Goal: Task Accomplishment & Management: Use online tool/utility

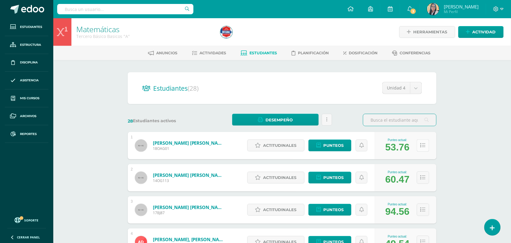
click at [420, 145] on button at bounding box center [423, 145] width 12 height 12
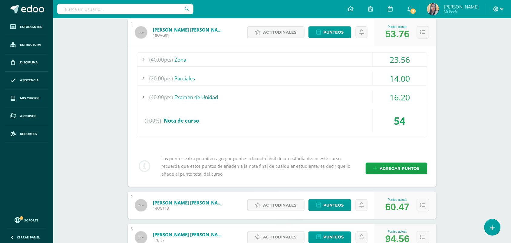
scroll to position [114, 0]
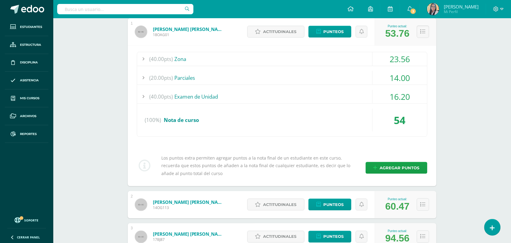
click at [408, 96] on div "16.20" at bounding box center [400, 97] width 55 height 14
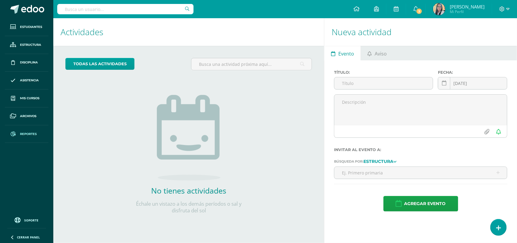
click at [30, 134] on span "Reportes" at bounding box center [28, 133] width 17 height 5
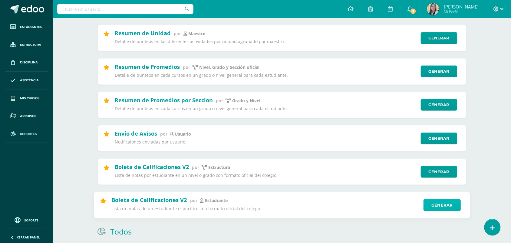
click at [453, 209] on link "Generar" at bounding box center [442, 205] width 37 height 12
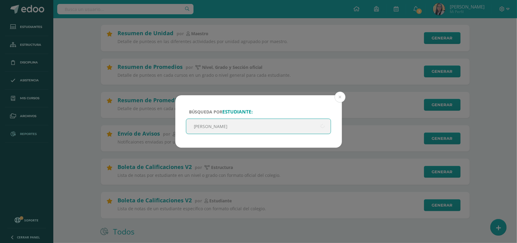
type input "[PERSON_NAME]"
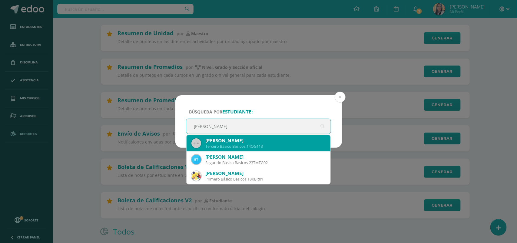
click at [214, 143] on div "[PERSON_NAME]" at bounding box center [265, 140] width 121 height 6
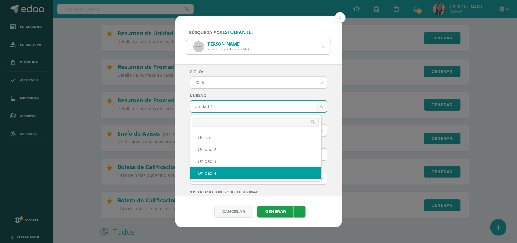
select select "Unidad 4"
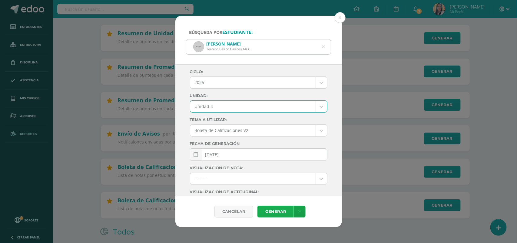
click at [272, 213] on link "Generar" at bounding box center [275, 211] width 36 height 12
click at [340, 18] on button at bounding box center [340, 17] width 11 height 11
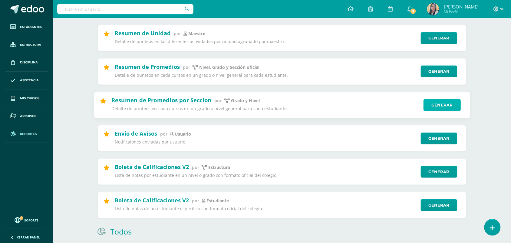
click at [436, 104] on link "Generar" at bounding box center [442, 105] width 37 height 12
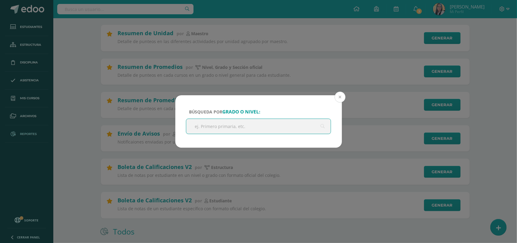
click at [340, 96] on button at bounding box center [340, 96] width 11 height 11
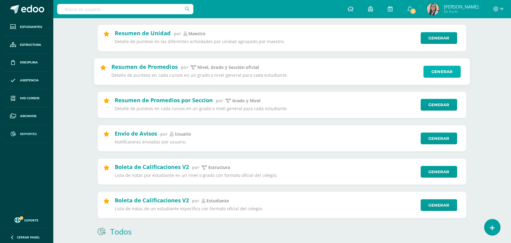
click at [430, 73] on link "Generar" at bounding box center [442, 71] width 37 height 12
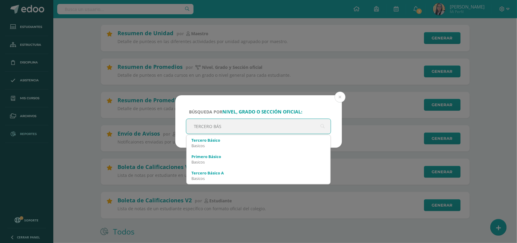
type input "TERCERO BÁSI"
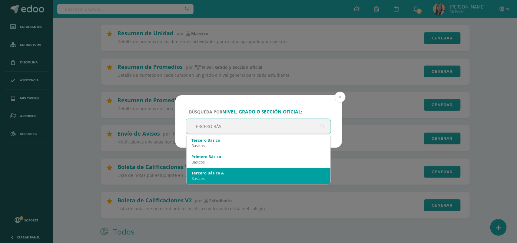
click at [219, 177] on div "Basicos" at bounding box center [258, 177] width 134 height 5
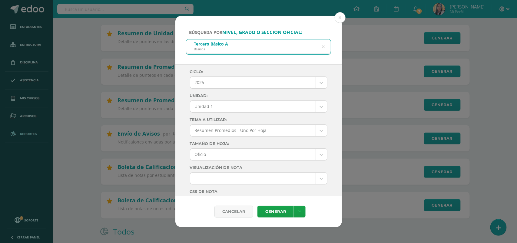
drag, startPoint x: 316, startPoint y: 109, endPoint x: 296, endPoint y: 117, distance: 20.7
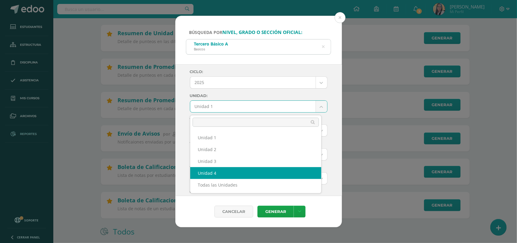
select select "Unidad 4"
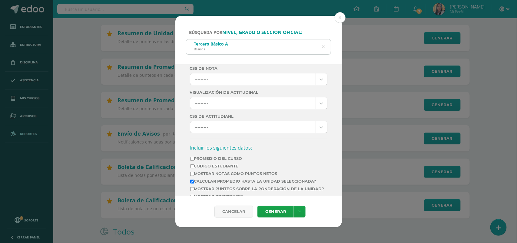
scroll to position [151, 0]
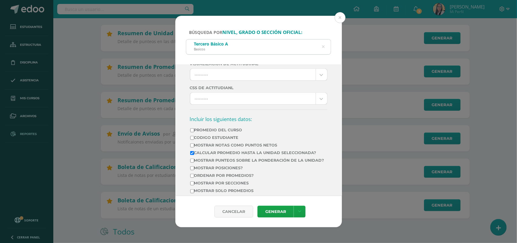
drag, startPoint x: 191, startPoint y: 135, endPoint x: 193, endPoint y: 137, distance: 3.2
click at [192, 132] on input "Promedio del Curso" at bounding box center [192, 130] width 4 height 4
checkbox input "true"
click at [191, 147] on input "Mostrar Notas Como Puntos Netos" at bounding box center [192, 145] width 4 height 4
checkbox input "true"
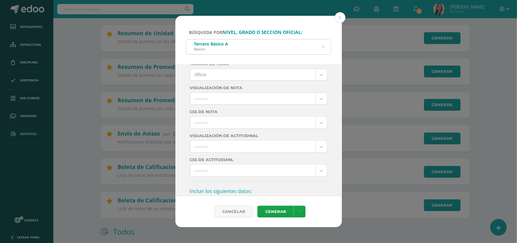
scroll to position [0, 0]
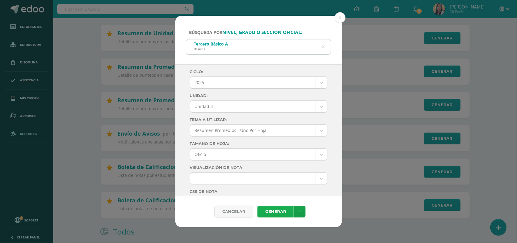
click at [279, 211] on link "Generar" at bounding box center [275, 211] width 36 height 12
click at [340, 16] on button at bounding box center [340, 17] width 11 height 11
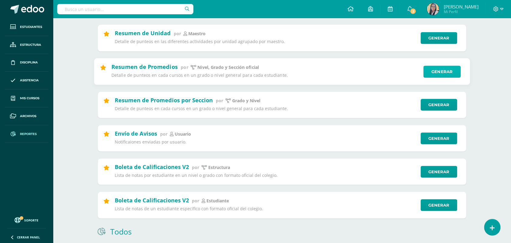
click at [450, 71] on link "Generar" at bounding box center [442, 71] width 37 height 12
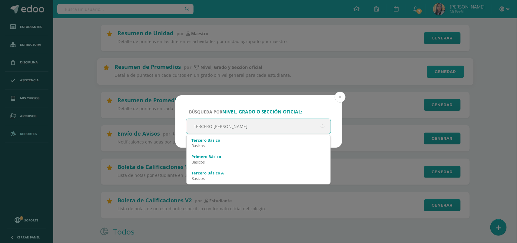
type input "TERCERO BÁS"
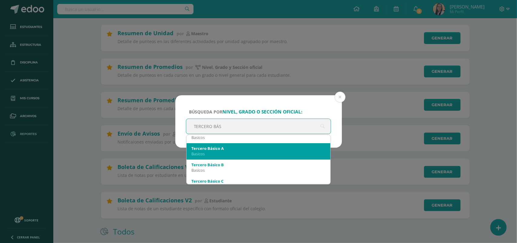
scroll to position [38, 0]
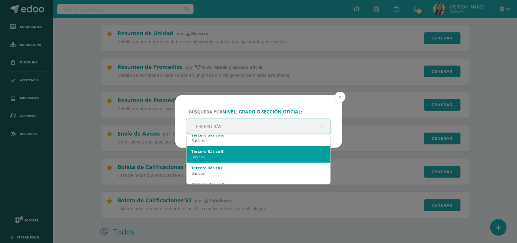
click at [215, 159] on div "Tercero Básico B Basicos" at bounding box center [258, 154] width 134 height 16
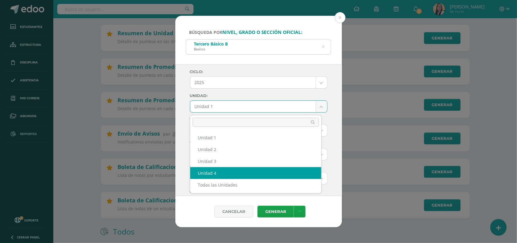
select select "Unidad 4"
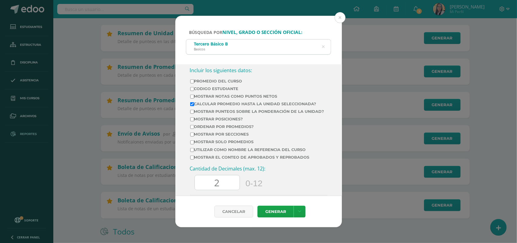
scroll to position [189, 0]
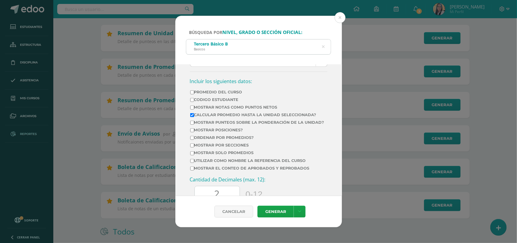
click at [193, 94] on input "Promedio del Curso" at bounding box center [192, 92] width 4 height 4
checkbox input "true"
click at [193, 109] on input "Mostrar Notas Como Puntos Netos" at bounding box center [192, 107] width 4 height 4
checkbox input "true"
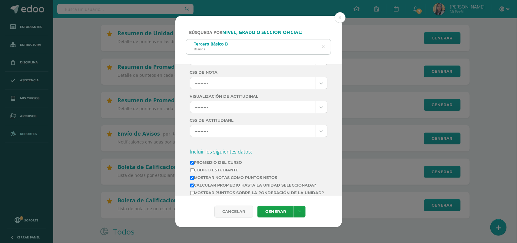
scroll to position [0, 0]
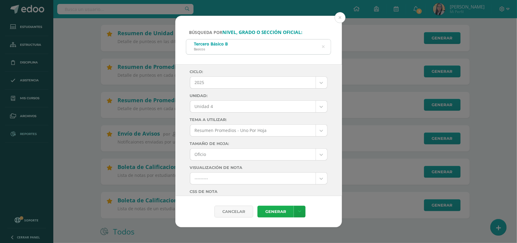
click at [277, 210] on link "Generar" at bounding box center [275, 211] width 36 height 12
click at [341, 14] on button at bounding box center [340, 17] width 11 height 11
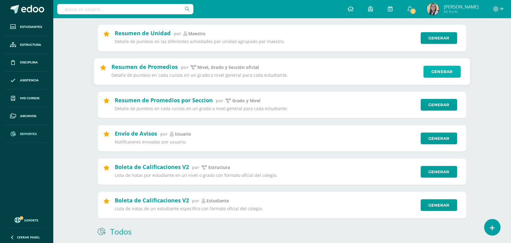
click at [441, 69] on link "Generar" at bounding box center [442, 71] width 37 height 12
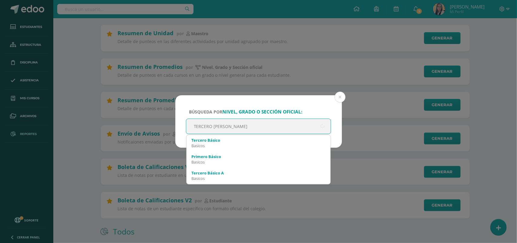
type input "TERCERO BÁS"
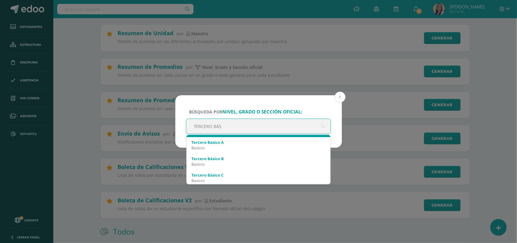
scroll to position [38, 0]
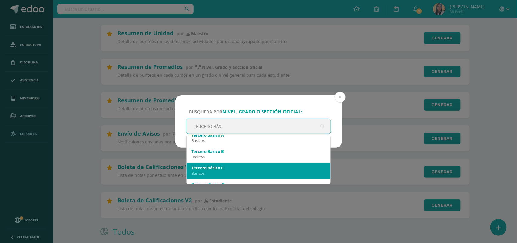
click at [215, 169] on div "Tercero Básico C" at bounding box center [258, 167] width 134 height 5
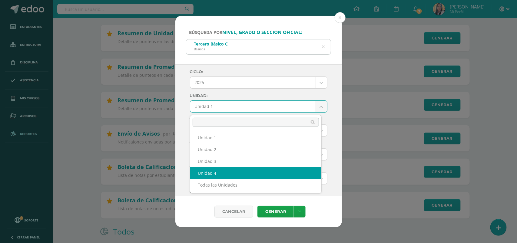
select select "Unidad 4"
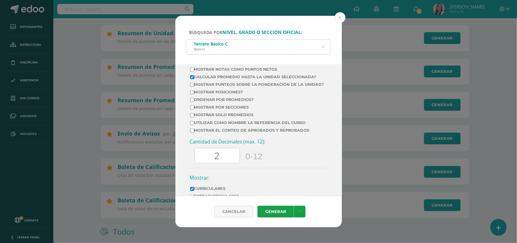
scroll to position [189, 0]
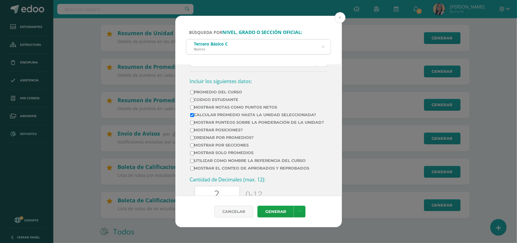
click at [193, 94] on input "Promedio del Curso" at bounding box center [192, 92] width 4 height 4
checkbox input "true"
drag, startPoint x: 190, startPoint y: 111, endPoint x: 226, endPoint y: 130, distance: 40.5
click at [190, 109] on input "Mostrar Notas Como Puntos Netos" at bounding box center [192, 107] width 4 height 4
checkbox input "true"
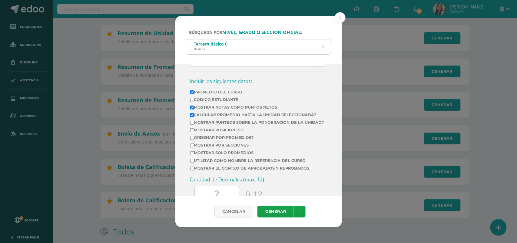
drag, startPoint x: 279, startPoint y: 211, endPoint x: 278, endPoint y: 204, distance: 7.3
click at [278, 207] on link "Generar" at bounding box center [275, 211] width 36 height 12
click at [342, 18] on button at bounding box center [340, 17] width 11 height 11
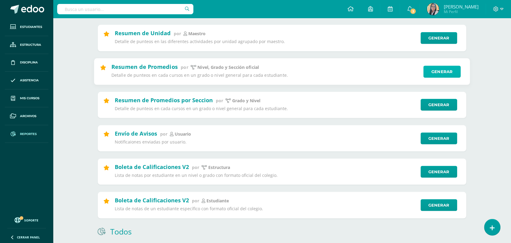
click at [442, 73] on link "Generar" at bounding box center [442, 71] width 37 height 12
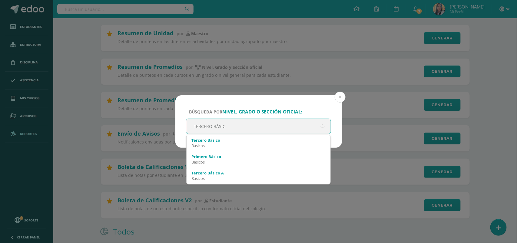
type input "TERCERO BÁSICO"
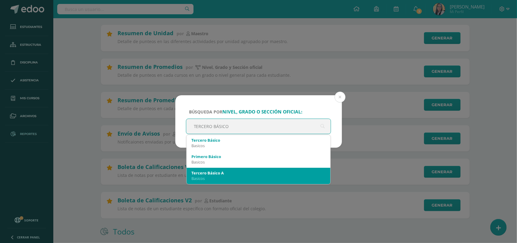
click at [210, 174] on div "Tercero Básico A" at bounding box center [258, 172] width 134 height 5
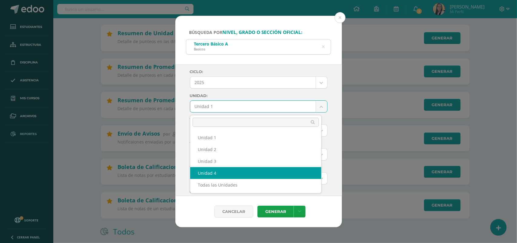
select select "Unidad 4"
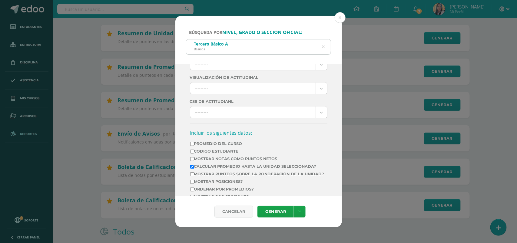
scroll to position [133, 0]
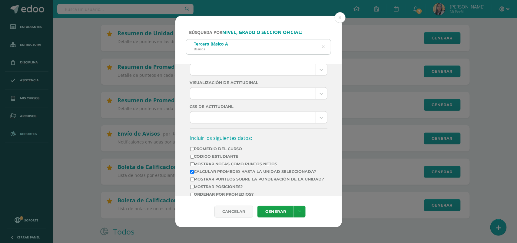
click at [193, 151] on input "Promedio del Curso" at bounding box center [192, 149] width 4 height 4
checkbox input "true"
click at [192, 166] on input "Mostrar Notas Como Puntos Netos" at bounding box center [192, 164] width 4 height 4
checkbox input "true"
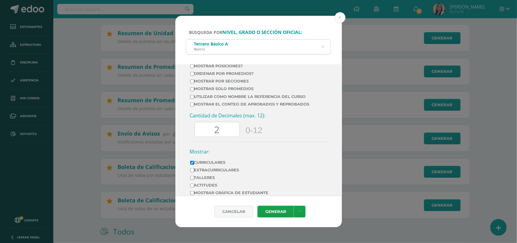
scroll to position [284, 0]
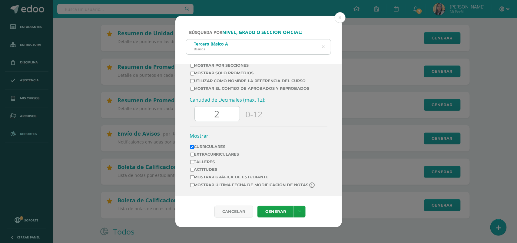
click at [227, 115] on input "2" at bounding box center [217, 113] width 45 height 15
click at [279, 211] on link "Generar" at bounding box center [275, 211] width 36 height 12
click at [340, 18] on button at bounding box center [340, 17] width 11 height 11
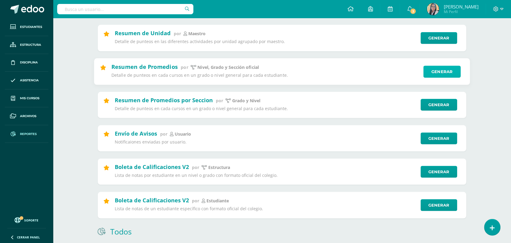
click at [438, 69] on link "Generar" at bounding box center [442, 71] width 37 height 12
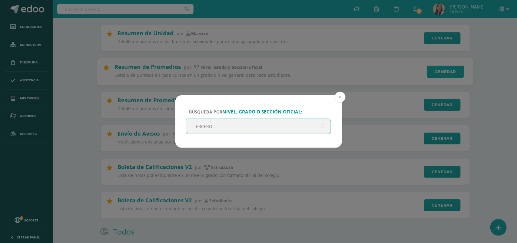
type input "TERCERO"
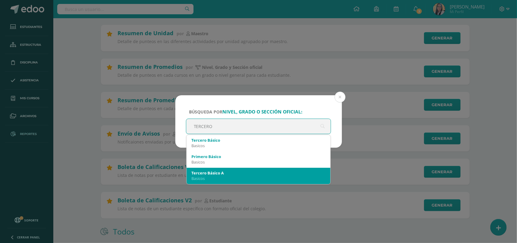
scroll to position [38, 0]
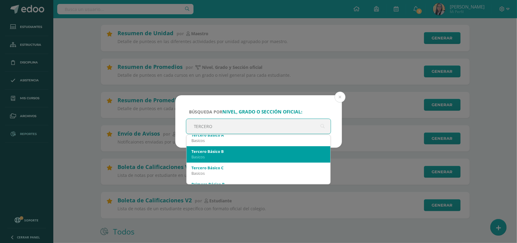
click at [215, 156] on div "Basicos" at bounding box center [258, 156] width 134 height 5
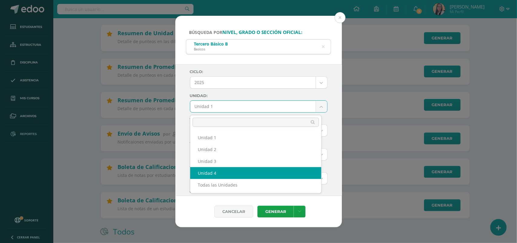
select select "Unidad 4"
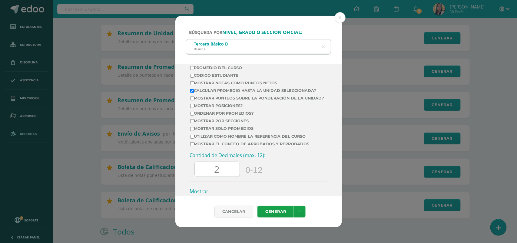
scroll to position [189, 0]
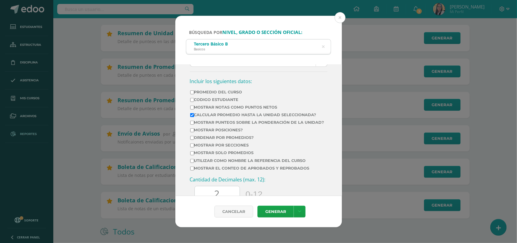
click at [194, 94] on input "Promedio del Curso" at bounding box center [192, 92] width 4 height 4
checkbox input "true"
drag, startPoint x: 191, startPoint y: 112, endPoint x: 199, endPoint y: 111, distance: 8.0
click at [192, 109] on input "Mostrar Notas Como Puntos Netos" at bounding box center [192, 107] width 4 height 4
checkbox input "true"
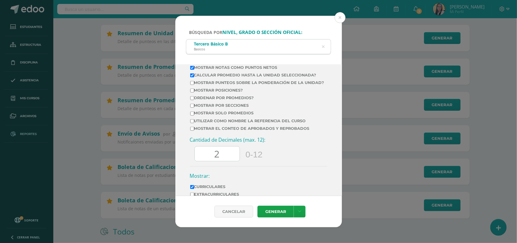
scroll to position [284, 0]
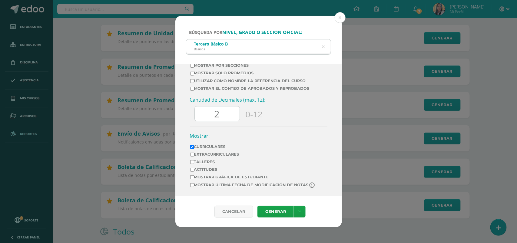
click at [220, 106] on input "2" at bounding box center [217, 113] width 45 height 15
click at [270, 214] on link "Generar" at bounding box center [275, 211] width 36 height 12
click at [339, 18] on button at bounding box center [340, 17] width 11 height 11
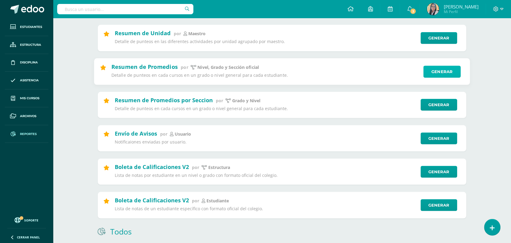
click at [443, 68] on link "Generar" at bounding box center [442, 71] width 37 height 12
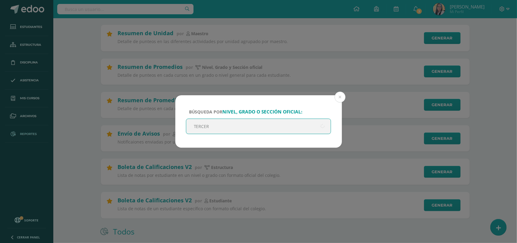
type input "TERCERO"
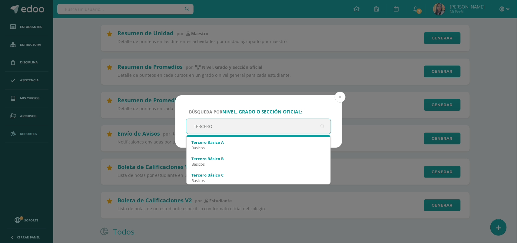
scroll to position [38, 0]
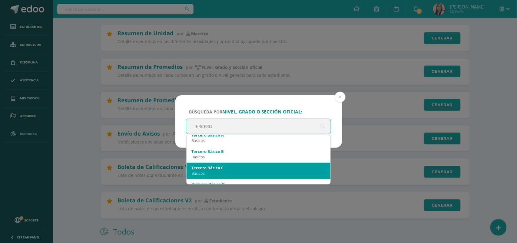
click at [208, 173] on div "Basicos" at bounding box center [258, 172] width 134 height 5
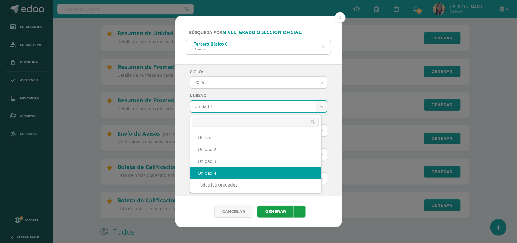
drag, startPoint x: 204, startPoint y: 171, endPoint x: 219, endPoint y: 163, distance: 16.9
select select "Unidad 4"
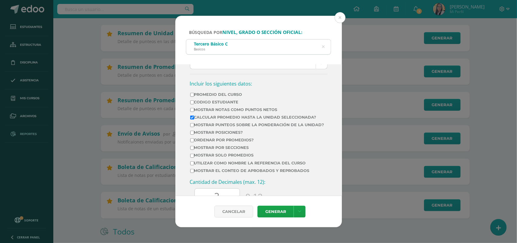
scroll to position [189, 0]
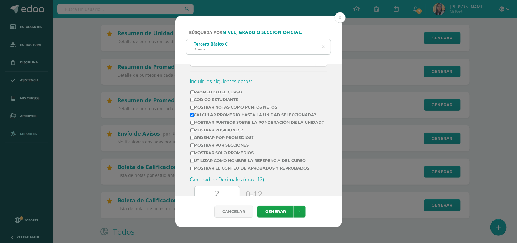
click at [192, 94] on input "Promedio del Curso" at bounding box center [192, 92] width 4 height 4
checkbox input "true"
click at [192, 109] on input "Mostrar Notas Como Puntos Netos" at bounding box center [192, 107] width 4 height 4
checkbox input "true"
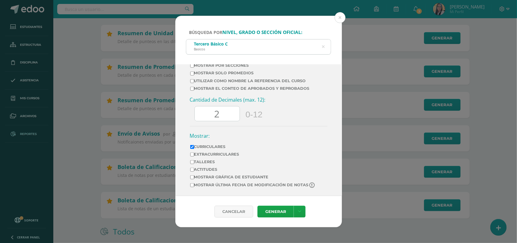
click at [220, 110] on input "2" at bounding box center [217, 113] width 45 height 15
click at [275, 210] on link "Generar" at bounding box center [275, 211] width 36 height 12
click at [339, 17] on button at bounding box center [340, 17] width 11 height 11
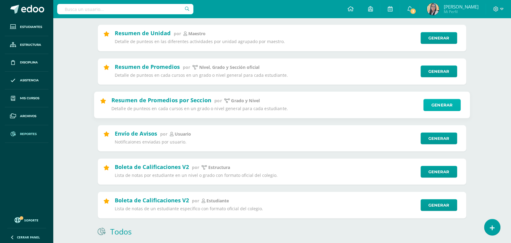
click at [441, 105] on link "Generar" at bounding box center [442, 105] width 37 height 12
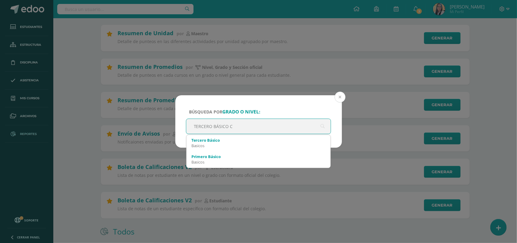
type input "TERCERO BÁSICO C"
click at [340, 98] on button at bounding box center [340, 96] width 11 height 11
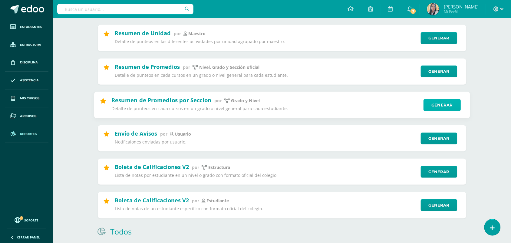
click at [441, 103] on link "Generar" at bounding box center [442, 105] width 37 height 12
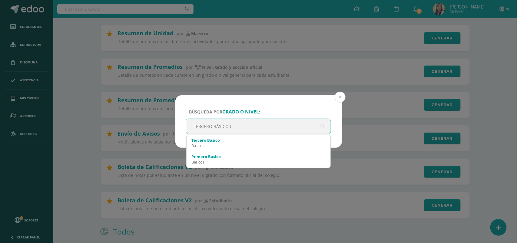
click at [238, 124] on input "TERCERO BÁSICO C" at bounding box center [258, 126] width 145 height 15
type input "TERCERO BÁSICO C"
click at [339, 94] on button at bounding box center [340, 96] width 11 height 11
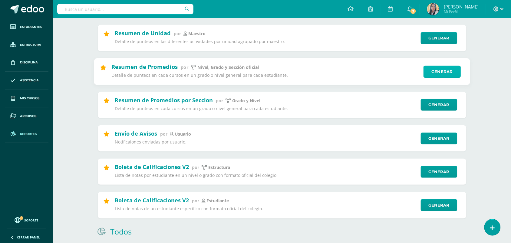
click at [441, 68] on link "Generar" at bounding box center [442, 71] width 37 height 12
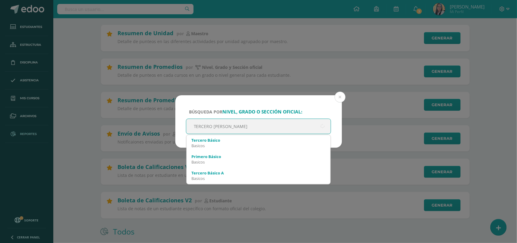
type input "TERCERO BÁS"
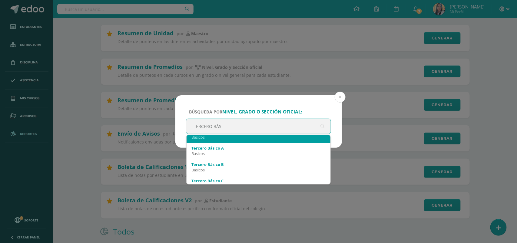
scroll to position [38, 0]
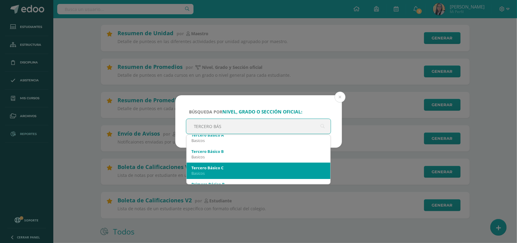
click at [214, 174] on div "Basicos" at bounding box center [258, 172] width 134 height 5
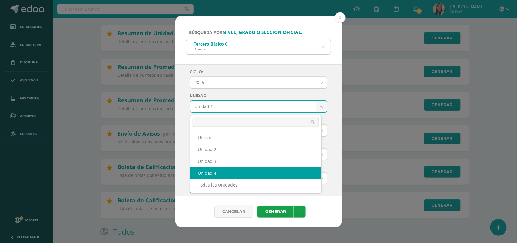
select select "Unidad 4"
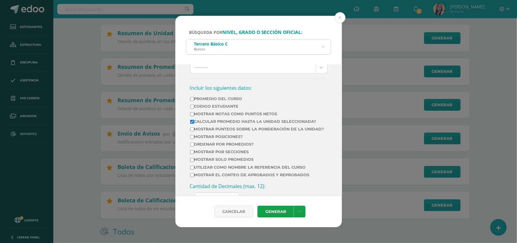
scroll to position [189, 0]
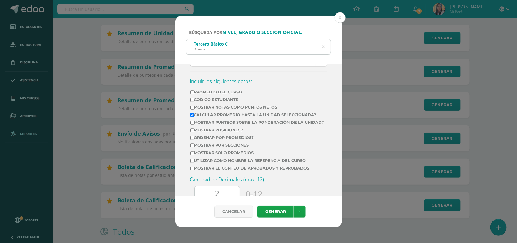
click at [192, 94] on input "Promedio del Curso" at bounding box center [192, 92] width 4 height 4
checkbox input "true"
click at [191, 109] on input "Mostrar Notas Como Puntos Netos" at bounding box center [192, 107] width 4 height 4
checkbox input "true"
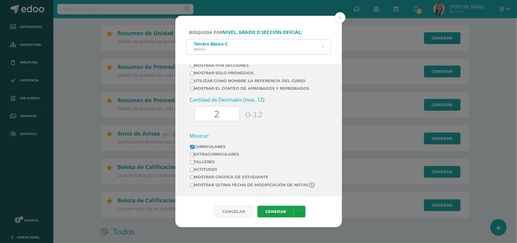
click at [226, 115] on input "2" at bounding box center [217, 113] width 45 height 15
click at [276, 211] on link "Generar" at bounding box center [275, 211] width 36 height 12
